Goal: Task Accomplishment & Management: Use online tool/utility

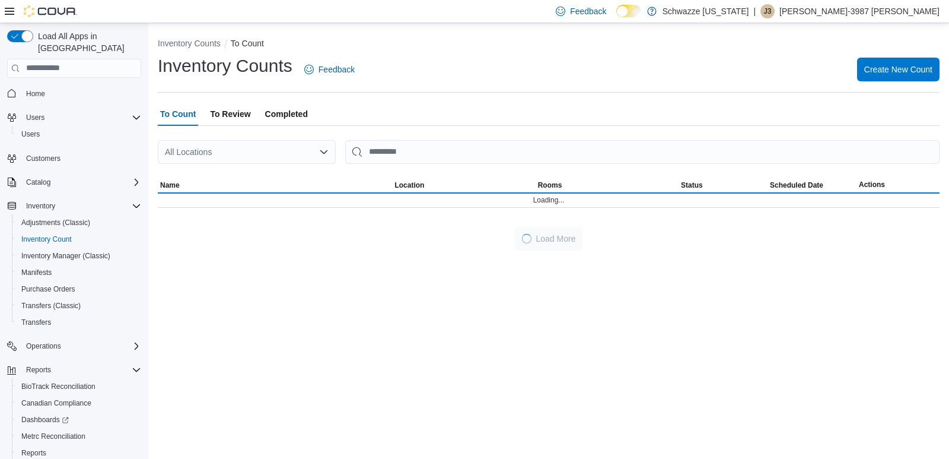
click at [190, 148] on div "All Locations" at bounding box center [247, 152] width 178 height 24
type input "***"
click at [237, 173] on span "RGO20 Bernalillo" at bounding box center [235, 172] width 65 height 12
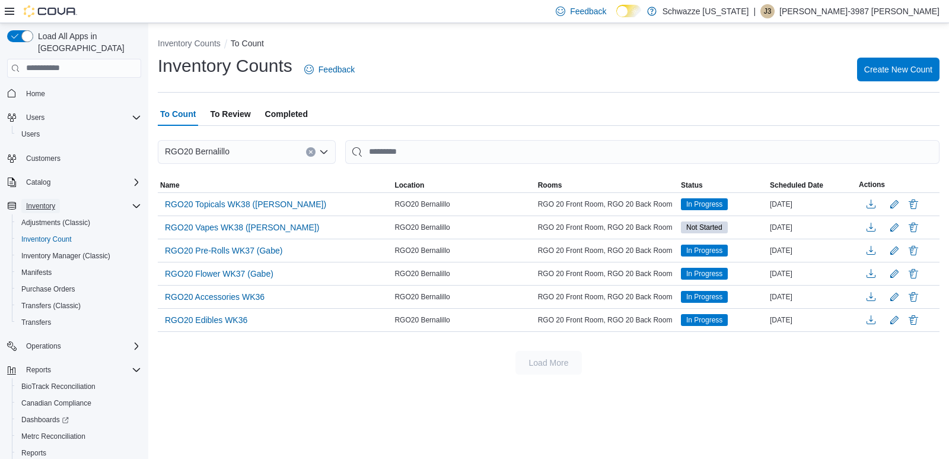
click at [47, 201] on span "Inventory" at bounding box center [40, 205] width 29 height 9
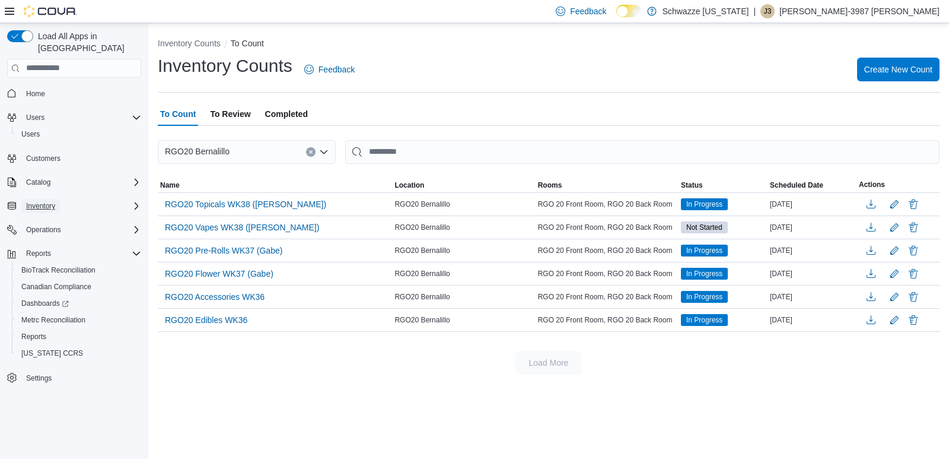
click at [43, 199] on span "Inventory" at bounding box center [40, 206] width 29 height 14
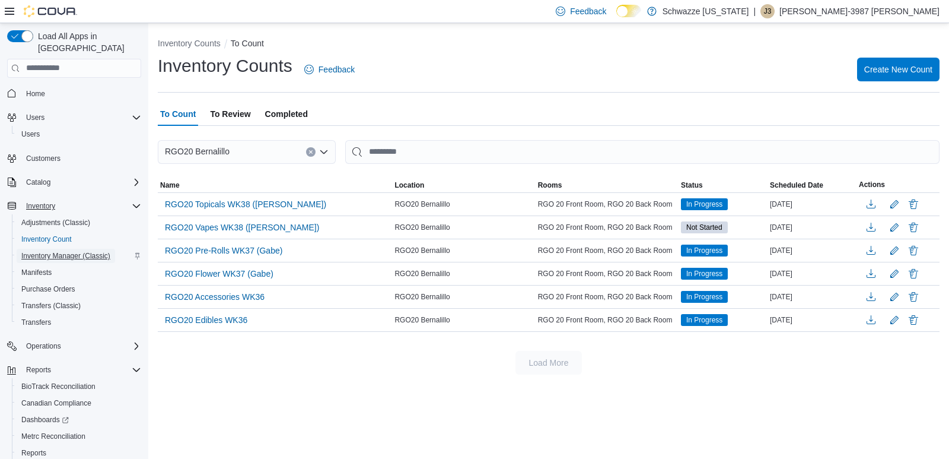
click at [49, 251] on span "Inventory Manager (Classic)" at bounding box center [65, 255] width 89 height 9
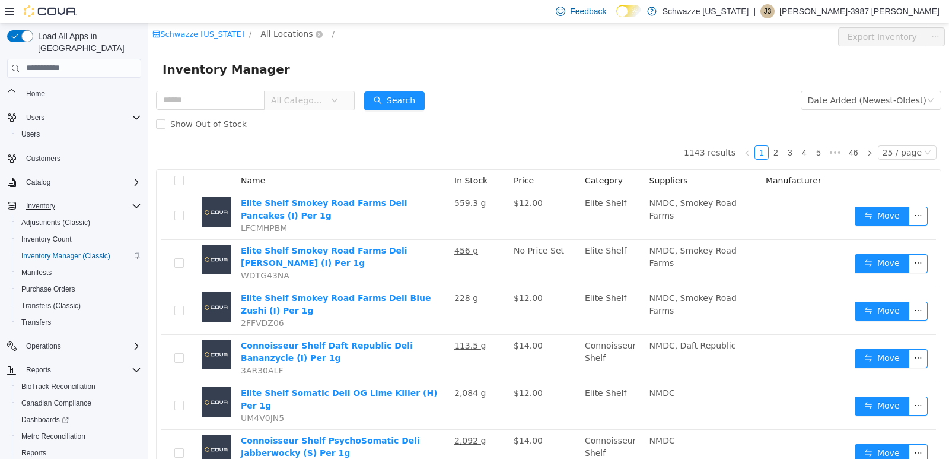
click at [279, 29] on span "All Locations" at bounding box center [286, 33] width 52 height 13
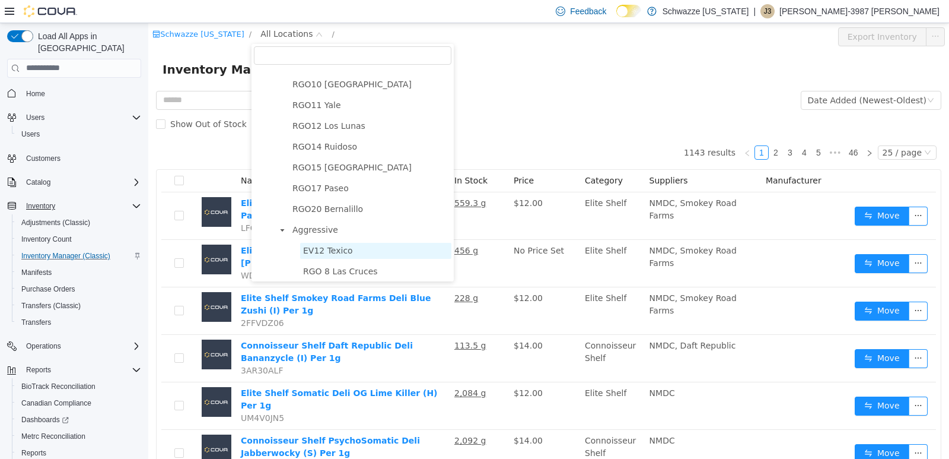
scroll to position [652, 0]
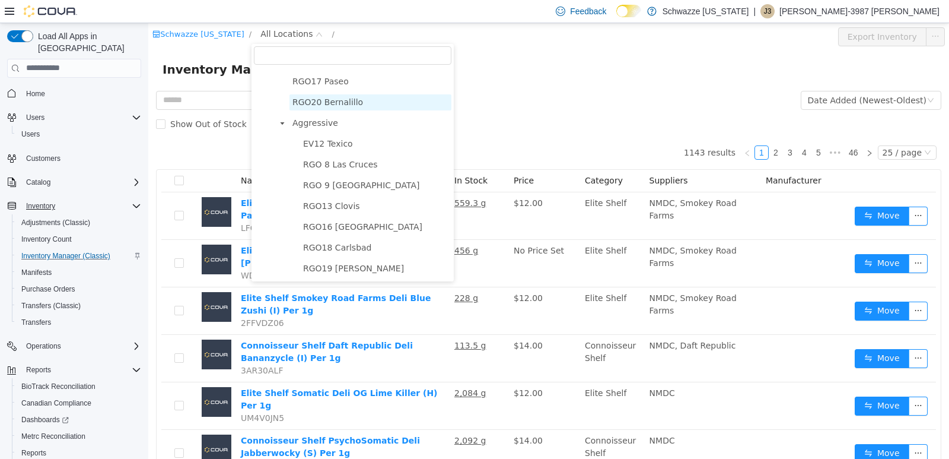
click at [335, 99] on span "RGO20 Bernalillo" at bounding box center [327, 101] width 71 height 9
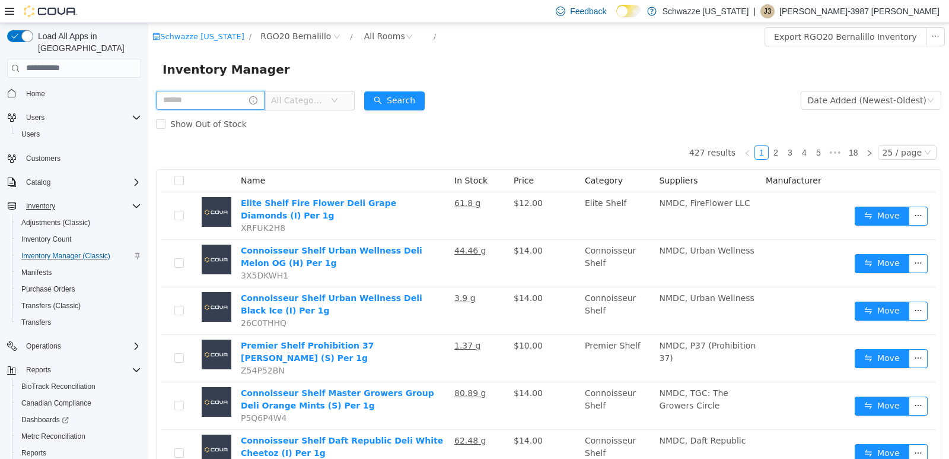
click at [218, 98] on input "text" at bounding box center [210, 99] width 109 height 19
type input "**"
click at [425, 98] on button "Search" at bounding box center [405, 100] width 61 height 19
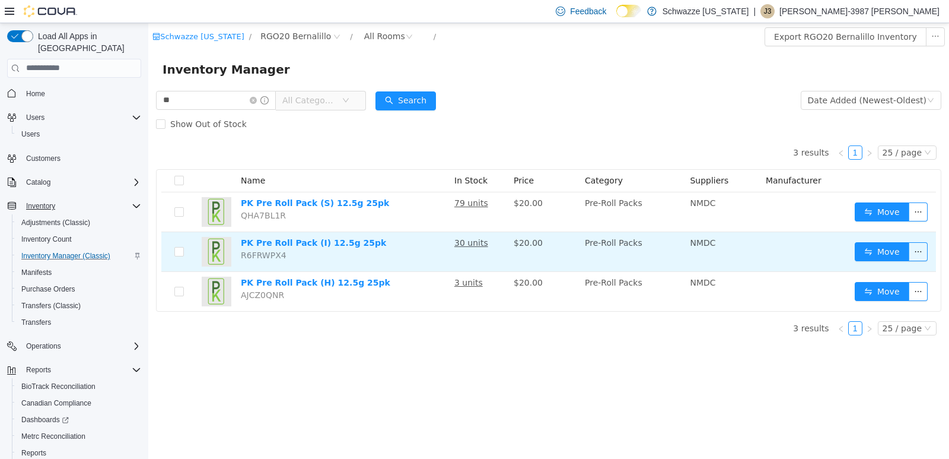
click at [896, 241] on td "Move" at bounding box center [893, 251] width 86 height 40
click at [887, 252] on button "Move" at bounding box center [882, 250] width 55 height 19
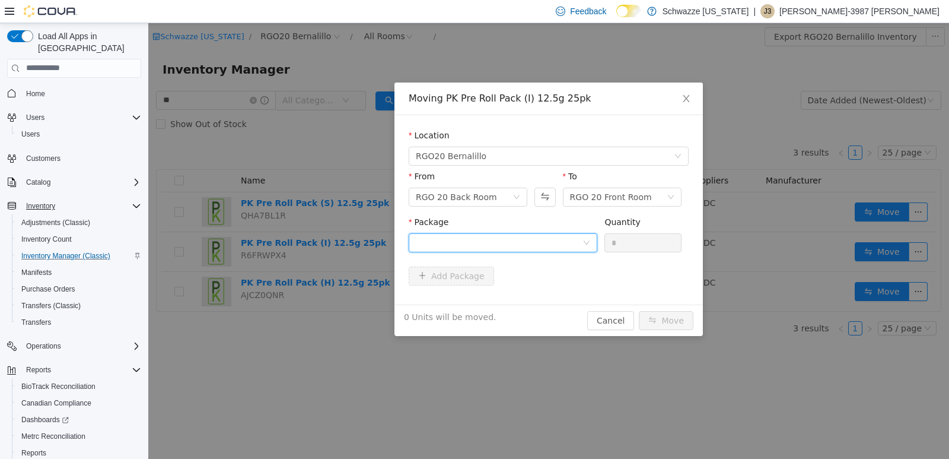
click at [577, 234] on div at bounding box center [499, 242] width 167 height 18
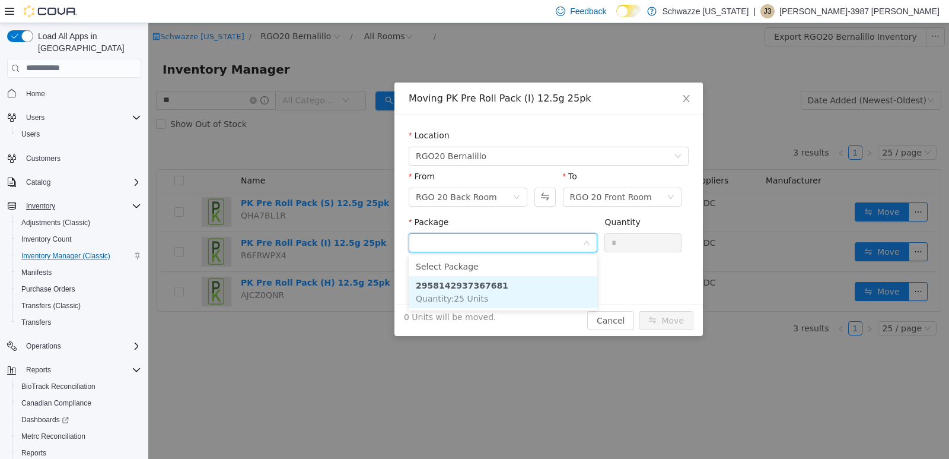
click at [518, 304] on li "2958142937367681 Quantity : 25 Units" at bounding box center [503, 291] width 189 height 32
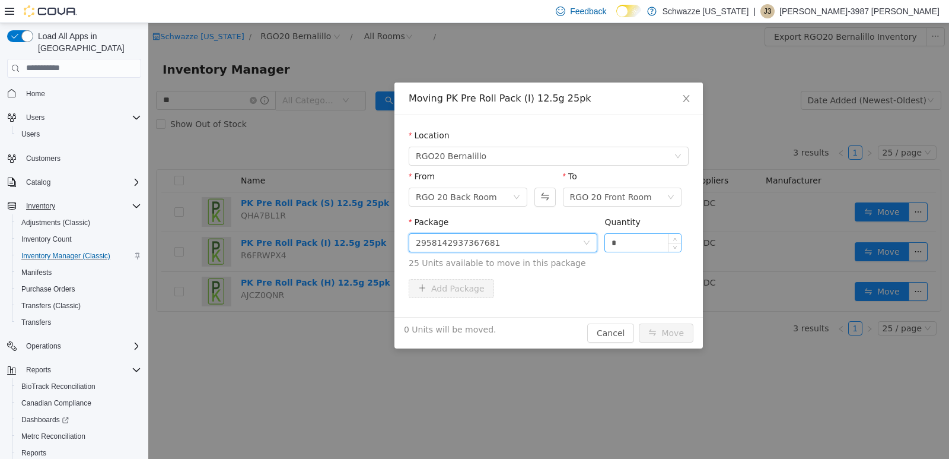
click at [654, 238] on input "*" at bounding box center [643, 242] width 76 height 18
type input "*"
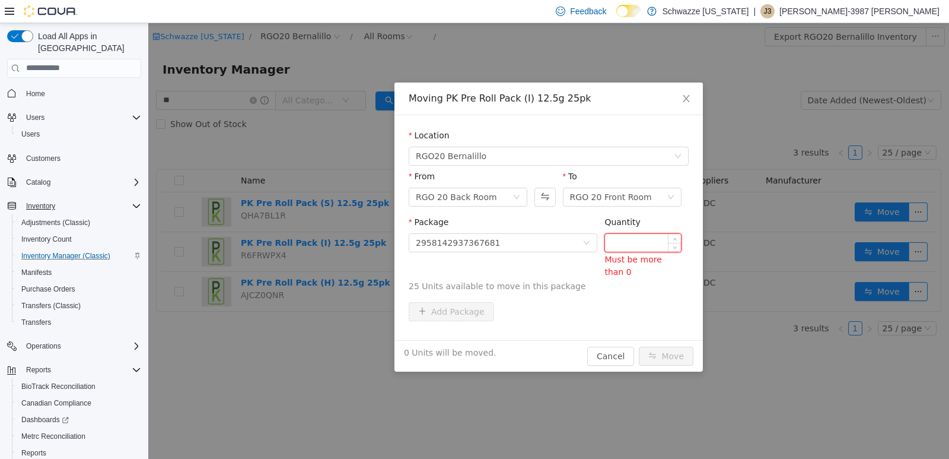
type input "*"
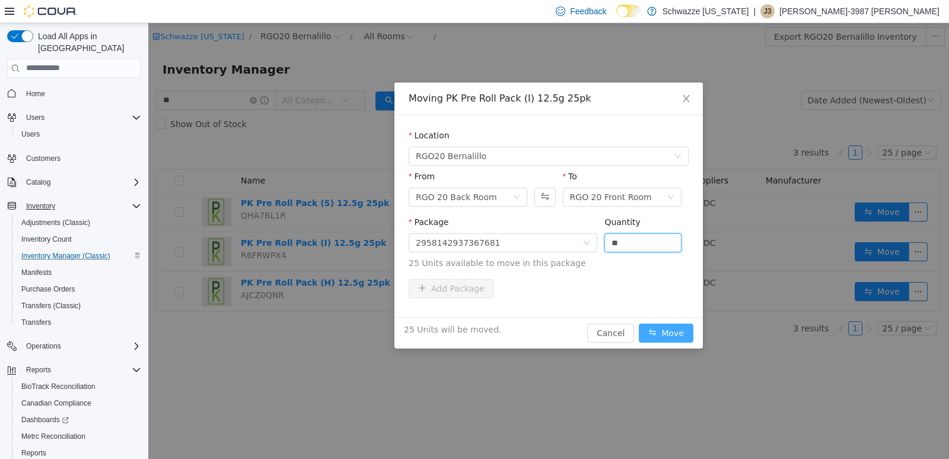
type input "**"
click at [673, 329] on button "Move" at bounding box center [666, 332] width 55 height 19
